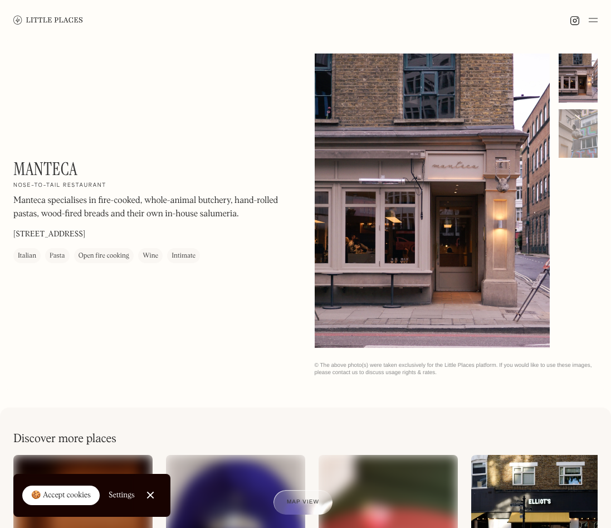
click at [61, 18] on img at bounding box center [48, 20] width 70 height 8
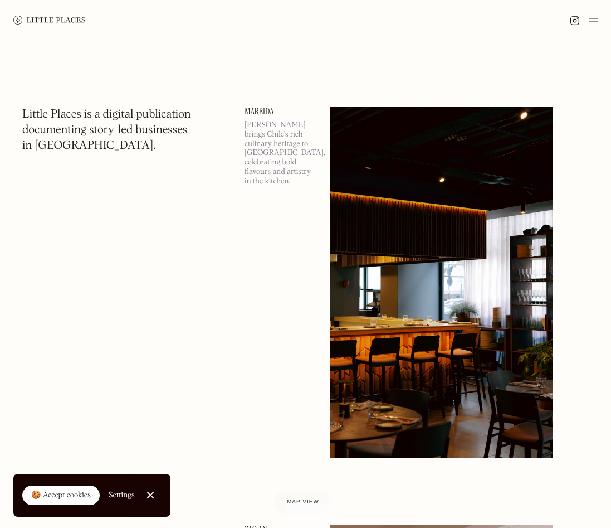
click at [597, 15] on img at bounding box center [593, 19] width 9 height 13
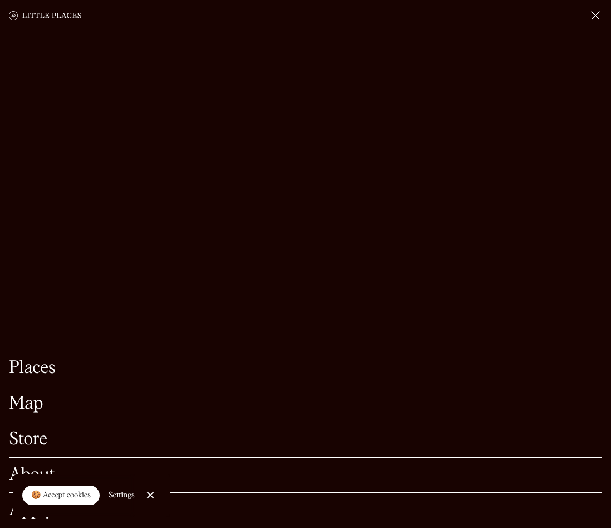
click at [36, 400] on link "Map" at bounding box center [305, 403] width 593 height 17
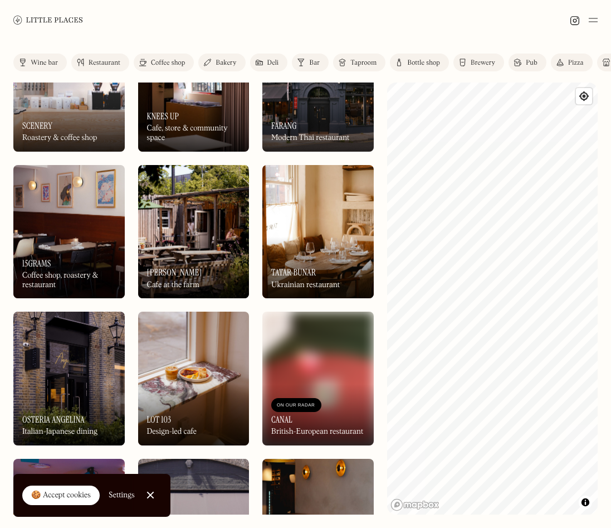
scroll to position [240, 0]
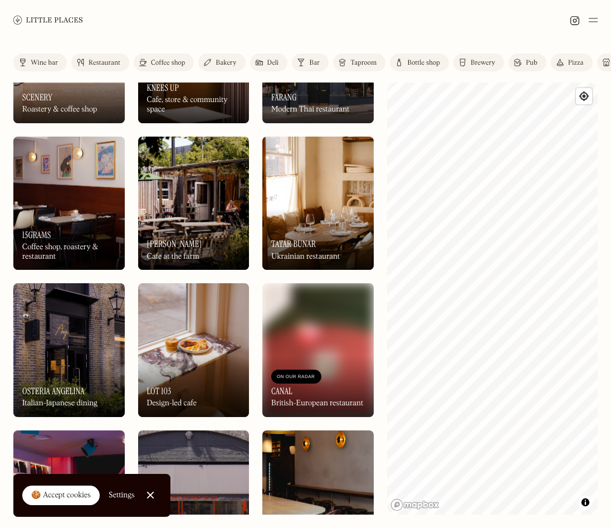
click at [347, 191] on img at bounding box center [317, 203] width 111 height 133
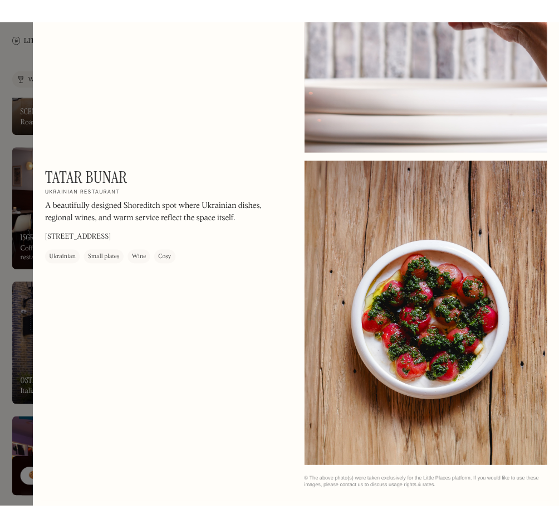
scroll to position [802, 0]
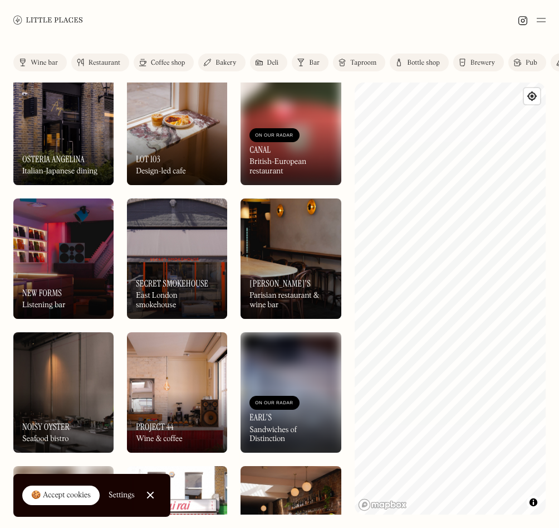
scroll to position [424, 0]
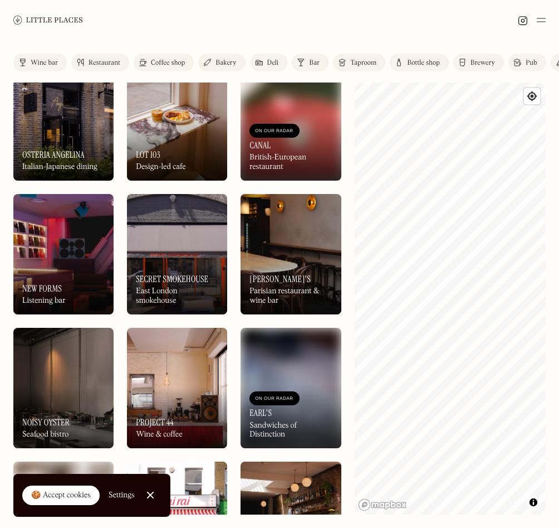
click at [66, 272] on div "On Our Radar New Forms Listening bar" at bounding box center [63, 283] width 100 height 61
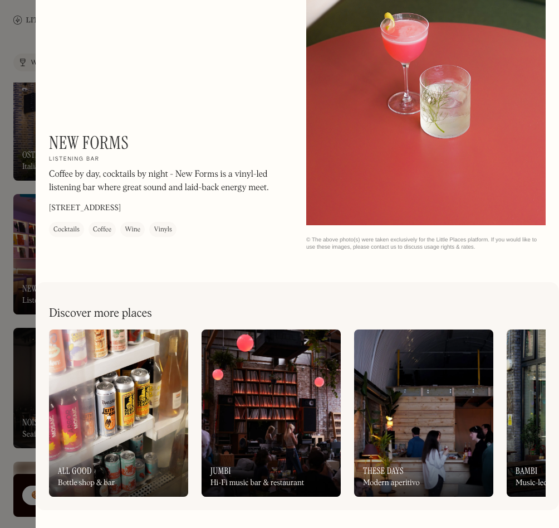
scroll to position [705, 0]
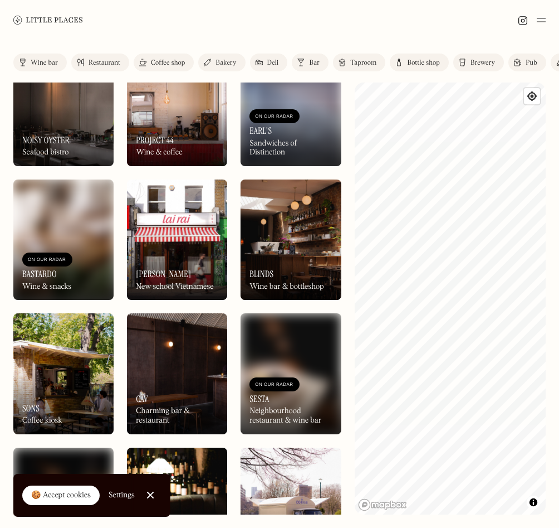
scroll to position [913, 0]
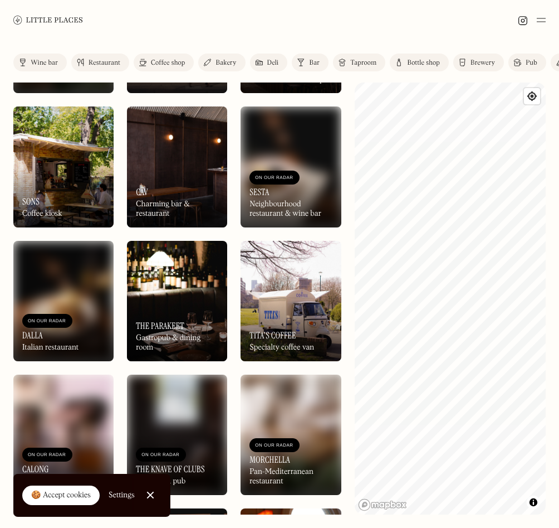
click at [197, 170] on div "On Our Radar Câv Charming bar & restaurant" at bounding box center [177, 196] width 100 height 61
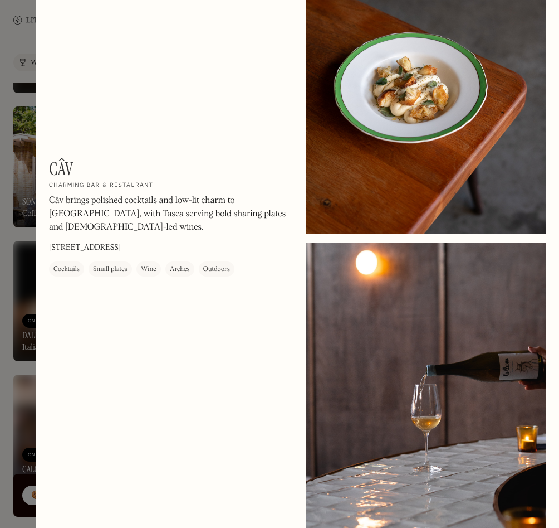
scroll to position [387, 0]
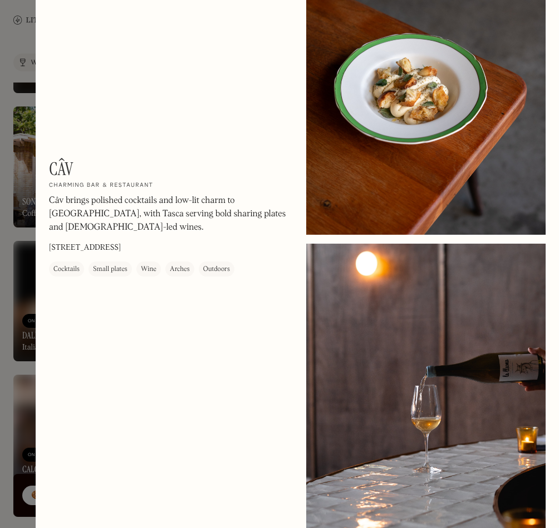
click at [64, 161] on h1 "Câv" at bounding box center [61, 168] width 25 height 21
copy h1 "Câv"
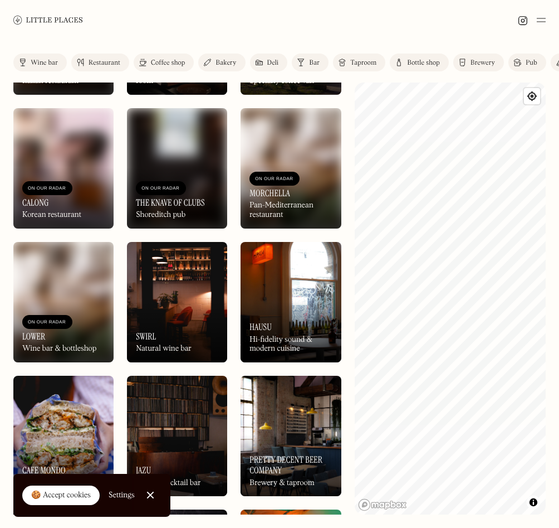
scroll to position [1215, 0]
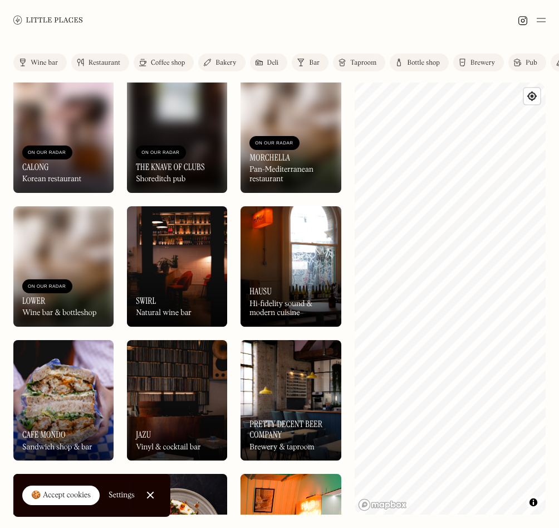
click at [100, 257] on img at bounding box center [63, 266] width 100 height 120
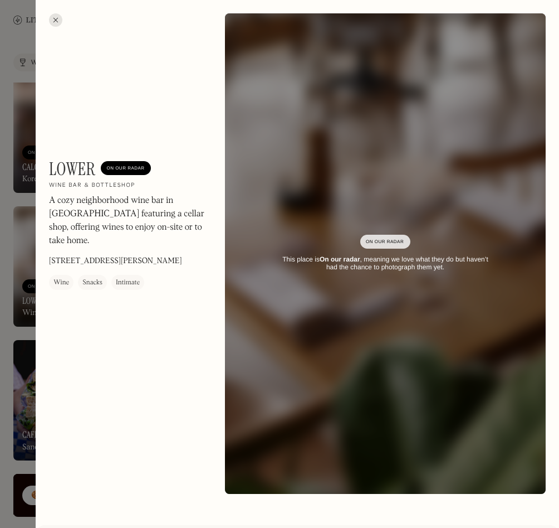
click at [17, 306] on div at bounding box center [279, 264] width 559 height 528
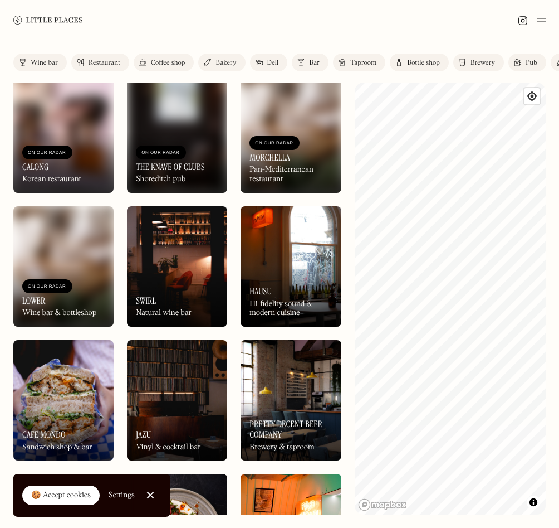
click at [53, 291] on div "On Our Radar" at bounding box center [47, 286] width 39 height 11
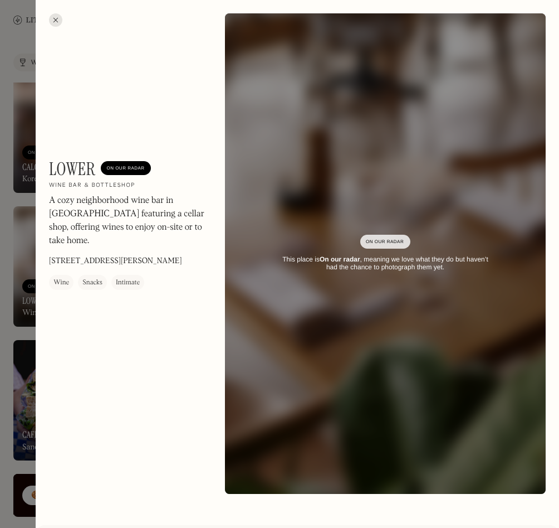
click at [20, 316] on div at bounding box center [279, 264] width 559 height 528
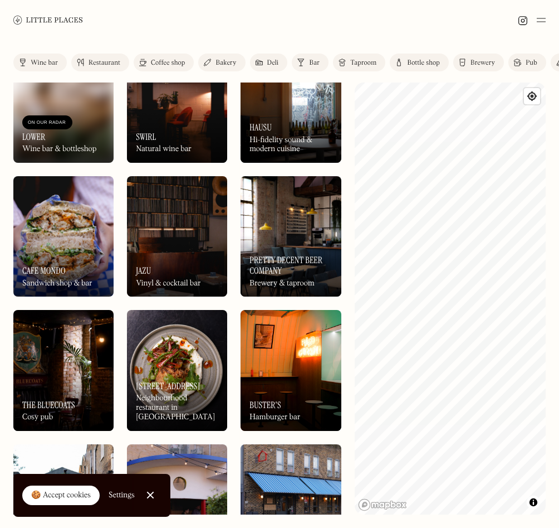
scroll to position [1452, 0]
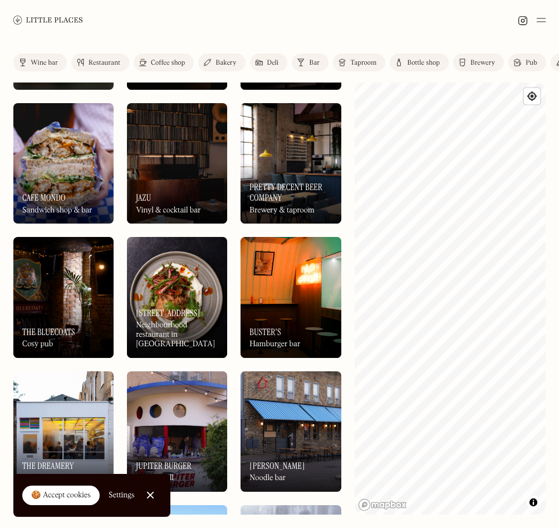
click at [282, 185] on h3 "Pretty Decent Beer Company" at bounding box center [291, 192] width 82 height 21
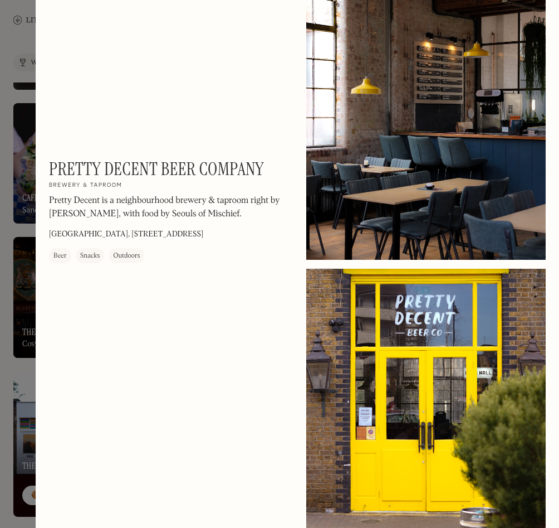
scroll to position [57, 0]
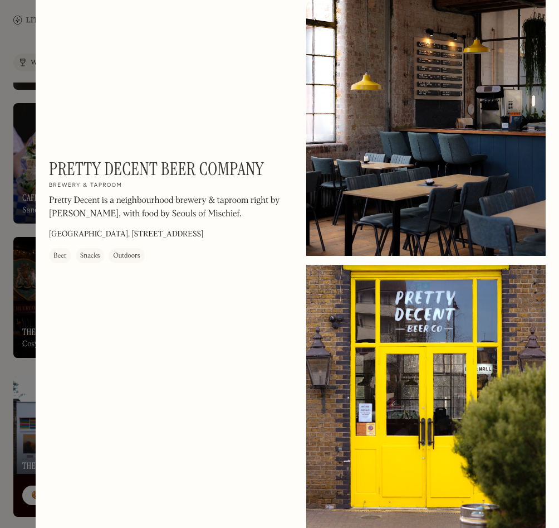
click at [16, 375] on div at bounding box center [279, 264] width 559 height 528
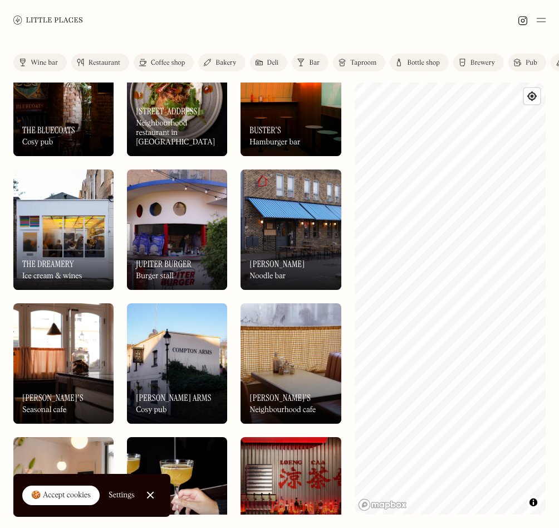
scroll to position [1662, 0]
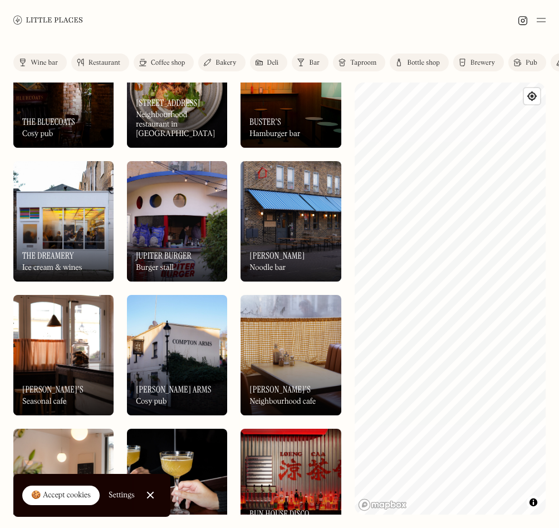
click at [71, 183] on img at bounding box center [63, 221] width 100 height 120
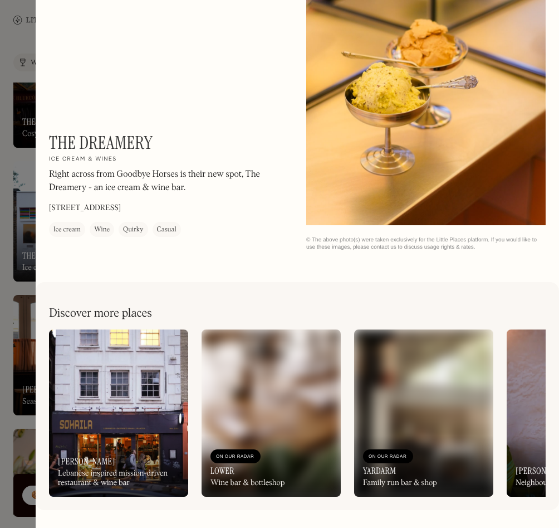
scroll to position [705, 0]
click at [15, 270] on div at bounding box center [279, 264] width 559 height 528
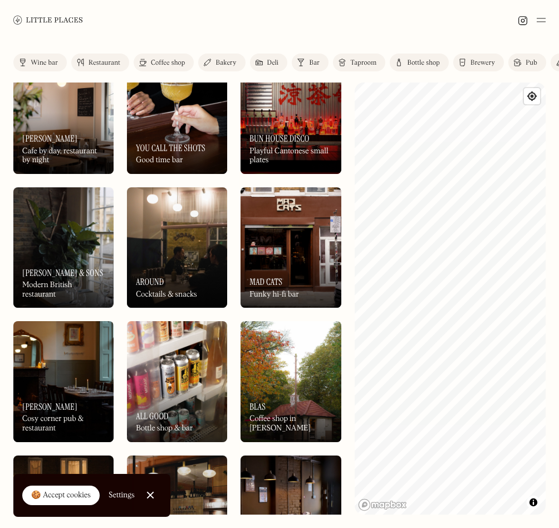
scroll to position [2184, 0]
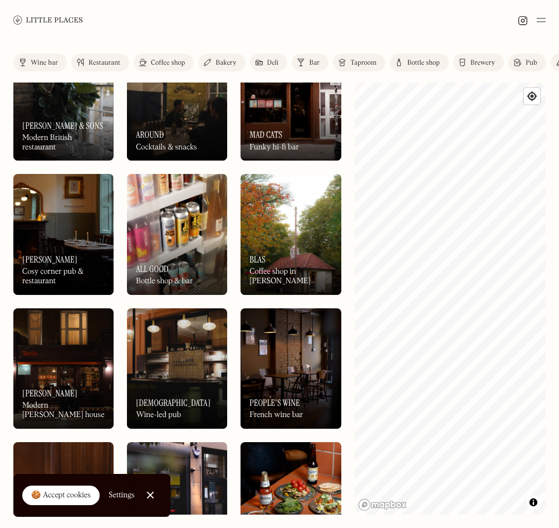
click at [304, 240] on div "On Our Radar Blas Coffee shop in Victoria Park" at bounding box center [291, 263] width 100 height 61
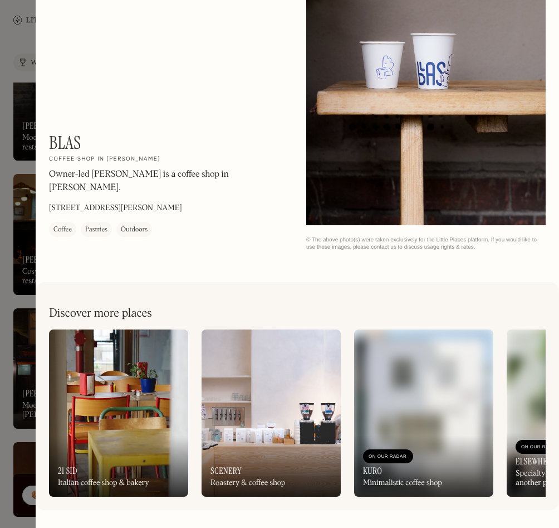
scroll to position [705, 0]
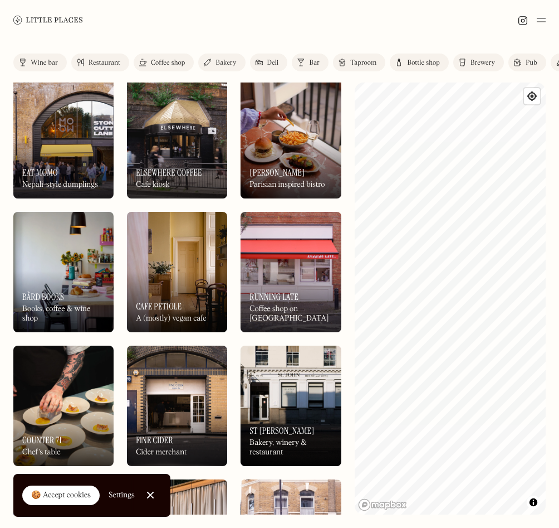
scroll to position [2960, 0]
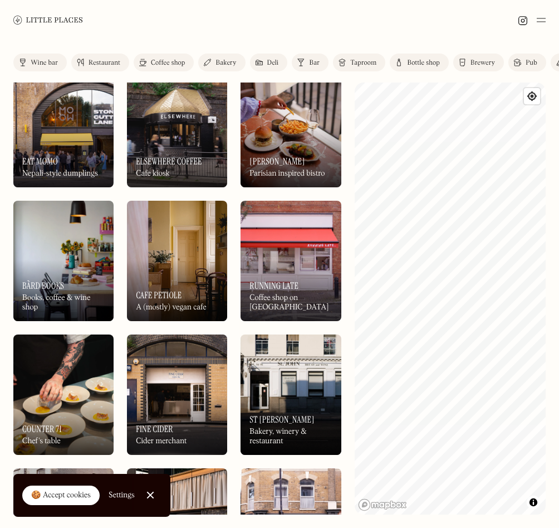
click at [199, 134] on div "On Our Radar Elsewhere Coffee Cafe kiosk" at bounding box center [177, 156] width 100 height 61
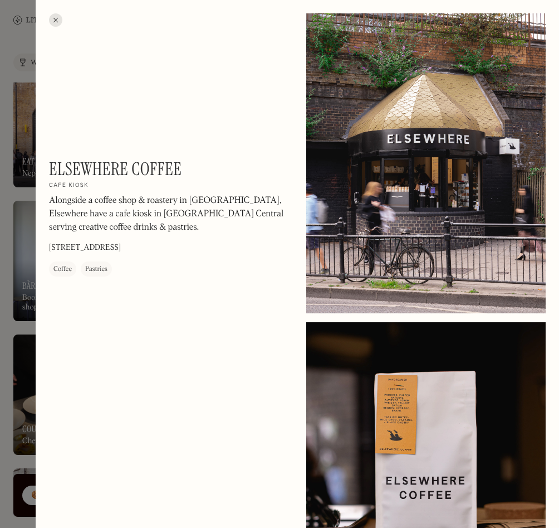
click at [26, 267] on div at bounding box center [279, 264] width 559 height 528
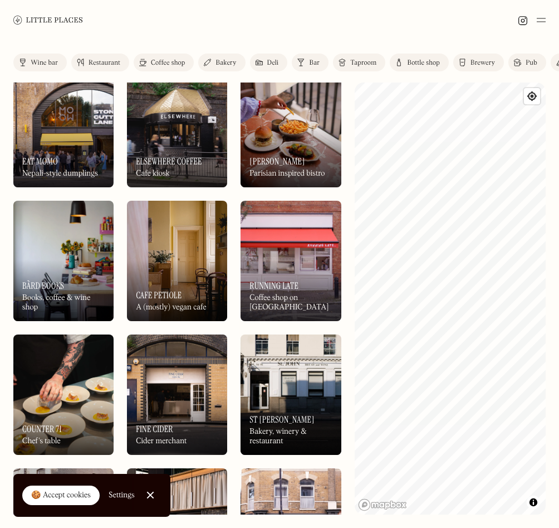
click at [173, 353] on img at bounding box center [177, 394] width 100 height 120
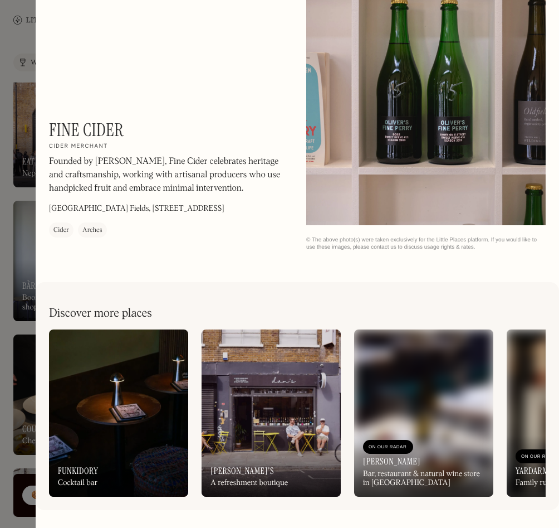
scroll to position [396, 0]
click at [27, 366] on div at bounding box center [279, 264] width 559 height 528
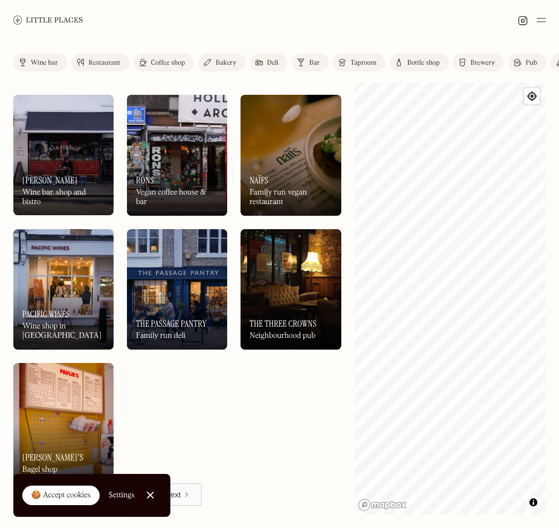
scroll to position [4137, 0]
click at [159, 495] on link "Close Cookie Popup" at bounding box center [150, 495] width 22 height 22
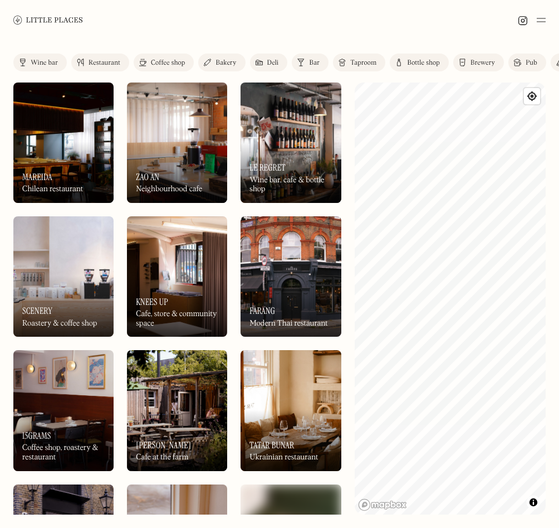
scroll to position [0, 0]
click at [167, 144] on div "On Our Radar Zao An Neighbourhood cafe" at bounding box center [177, 172] width 100 height 61
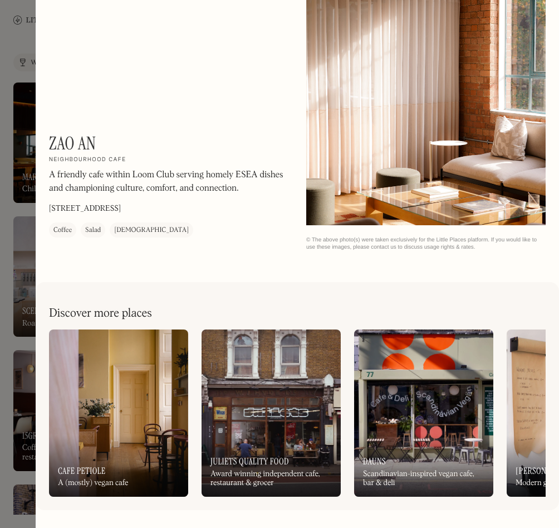
scroll to position [796, 0]
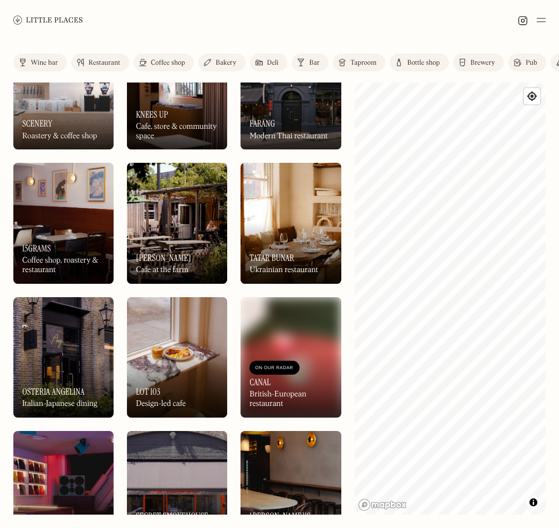
scroll to position [238, 0]
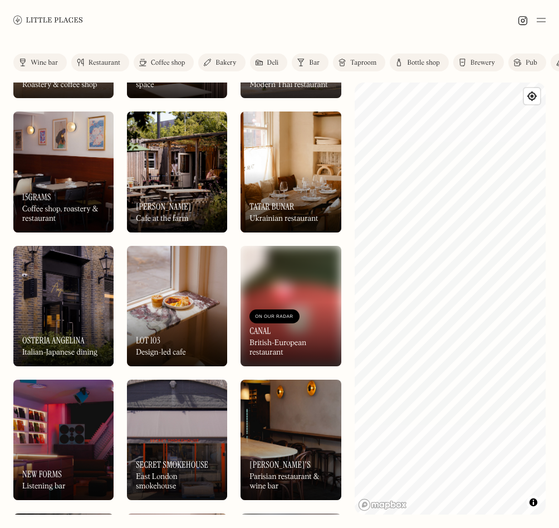
click at [22, 293] on img at bounding box center [63, 306] width 100 height 120
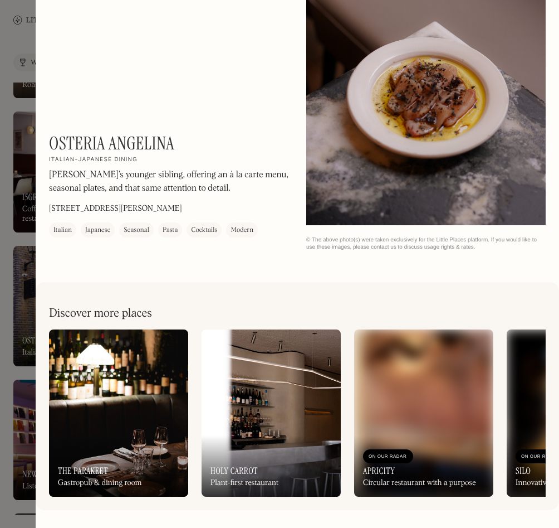
scroll to position [1013, 0]
click at [95, 140] on h1 "Osteria Angelina" at bounding box center [111, 143] width 125 height 21
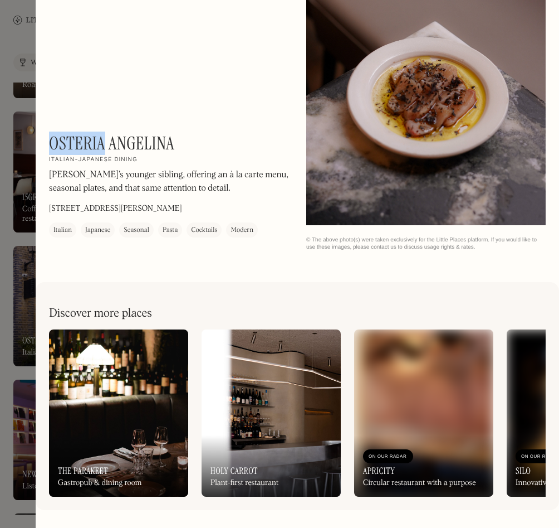
click at [95, 140] on h1 "Osteria Angelina" at bounding box center [111, 143] width 125 height 21
copy div "Osteria Angelina On Our Radar"
